Goal: Information Seeking & Learning: Learn about a topic

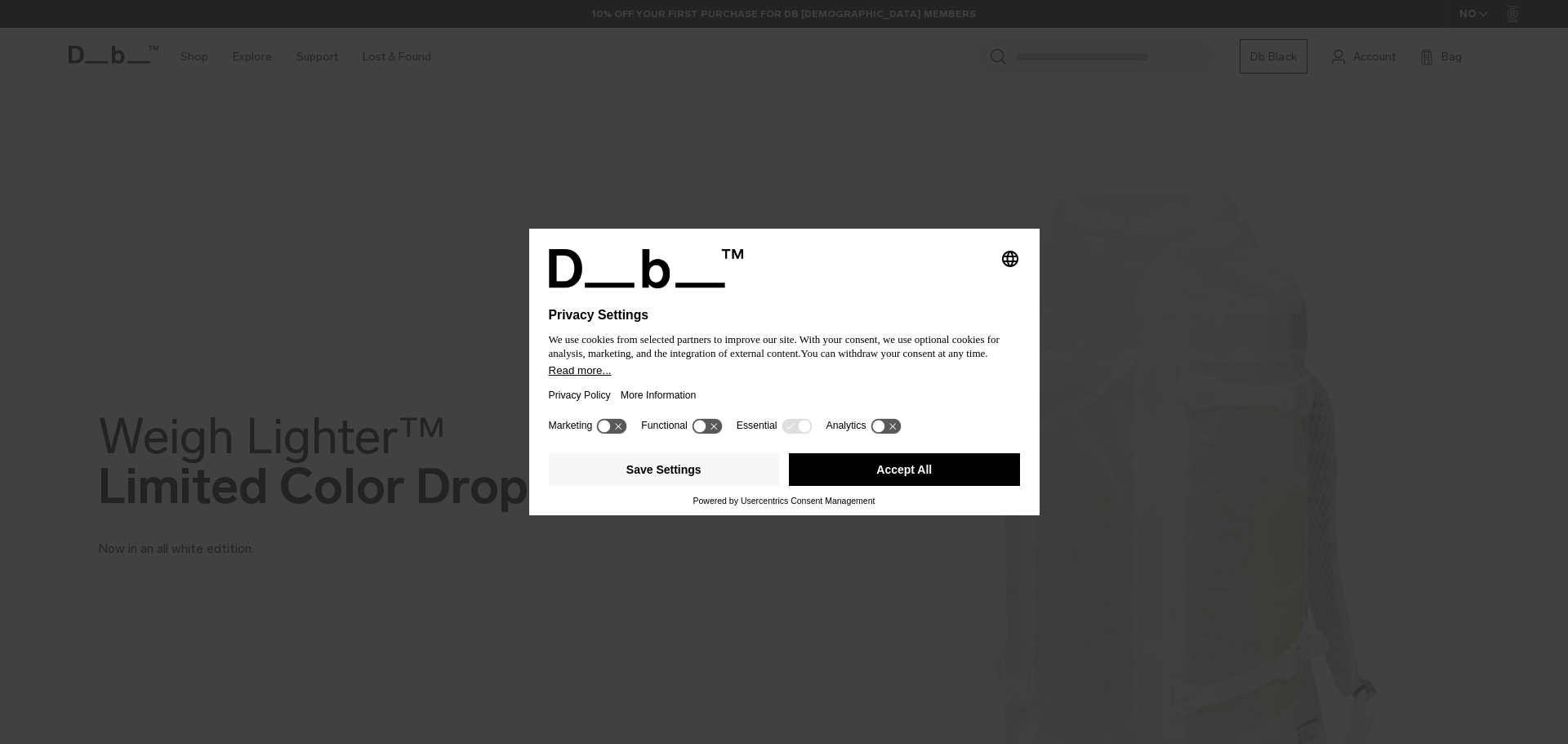
click at [920, 464] on button "Accept All" at bounding box center [904, 469] width 231 height 32
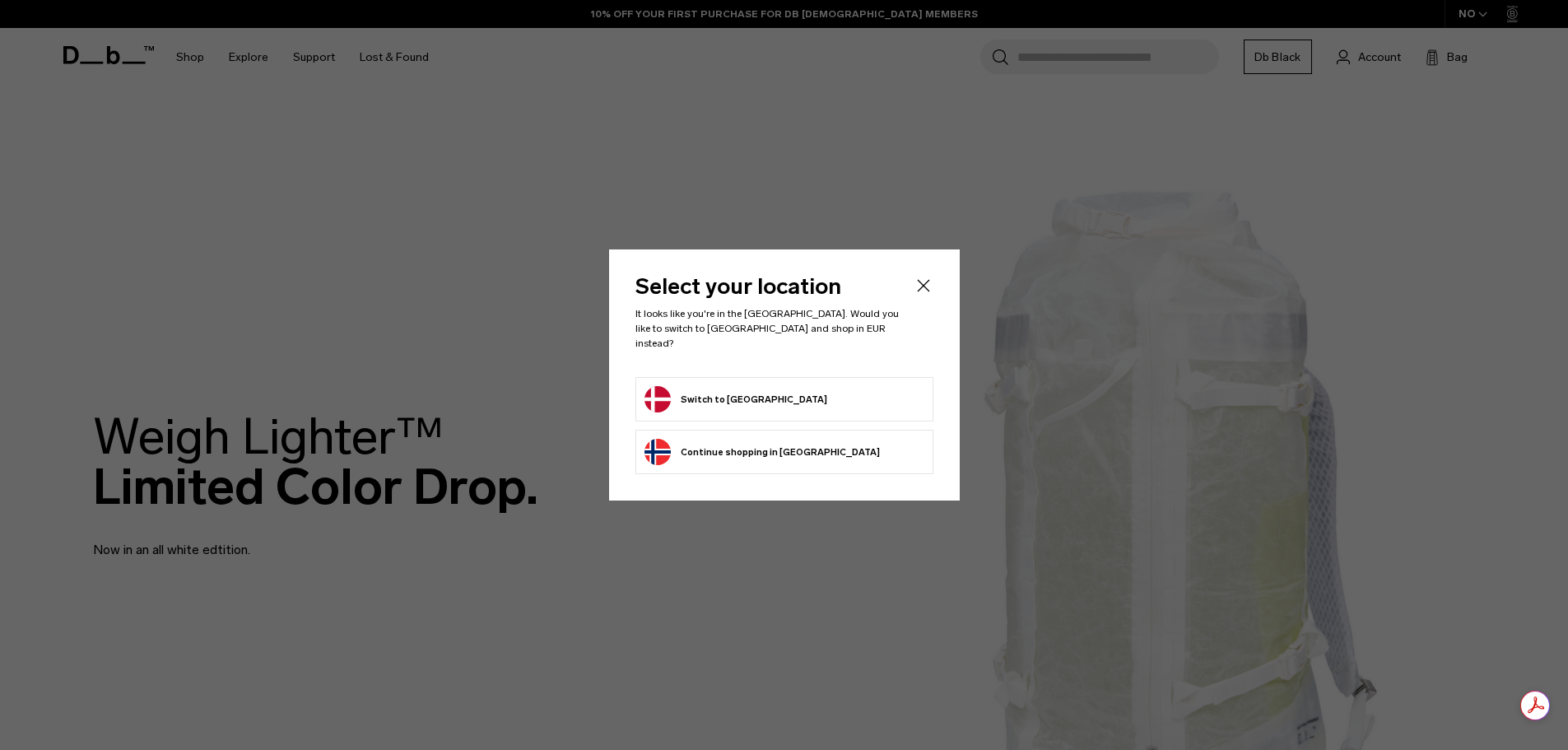
click at [794, 442] on button "Continue browsing Norway store Continue shopping in Norway" at bounding box center [762, 452] width 235 height 27
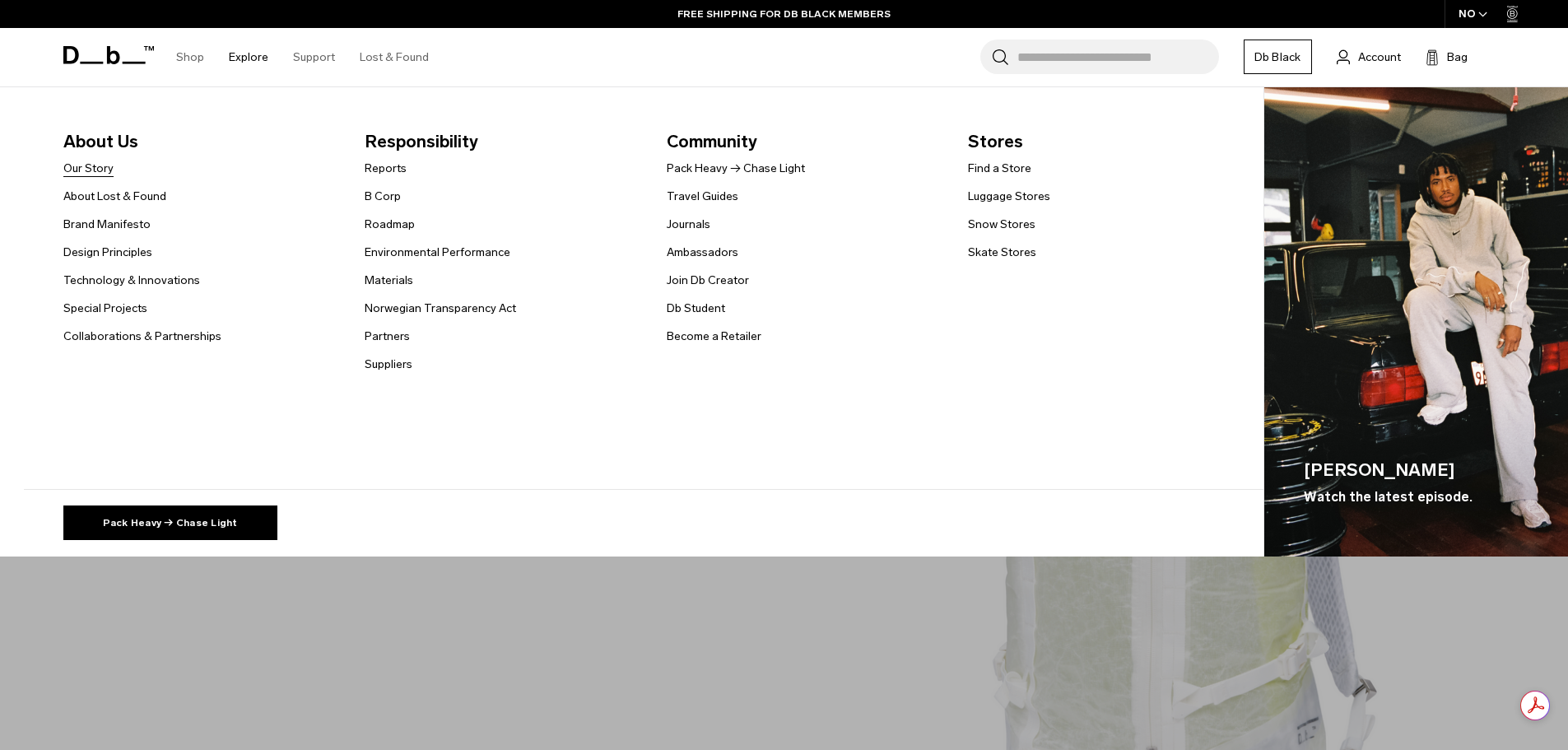
click at [86, 172] on link "Our Story" at bounding box center [88, 169] width 50 height 18
